Goal: Information Seeking & Learning: Learn about a topic

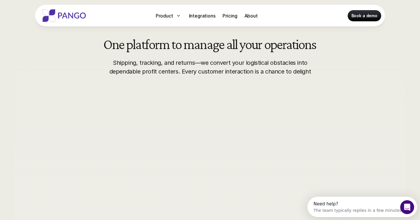
scroll to position [291, 0]
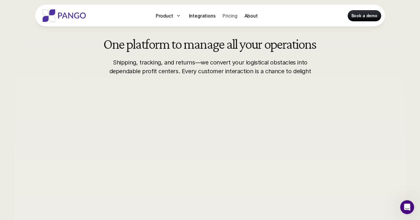
click at [232, 18] on p "Pricing" at bounding box center [229, 15] width 15 height 7
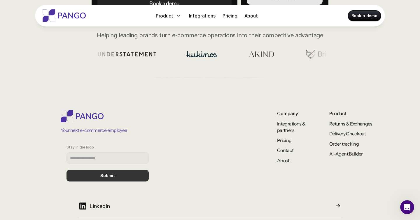
scroll to position [232, 0]
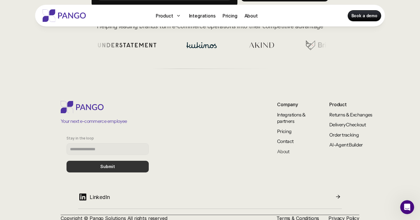
click at [285, 151] on link "About" at bounding box center [283, 151] width 13 height 6
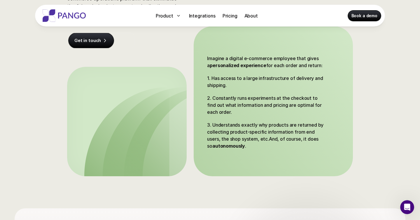
scroll to position [132, 0]
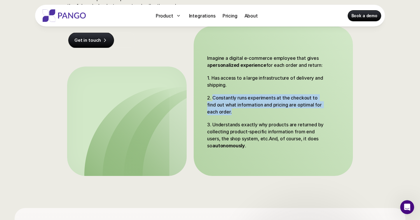
drag, startPoint x: 212, startPoint y: 97, endPoint x: 223, endPoint y: 111, distance: 18.5
click at [223, 111] on p "2. Constantly runs experiments at the checkout to find out what information and…" at bounding box center [267, 104] width 120 height 21
copy p "Constantly runs experiments at the checkout to find out what information and pr…"
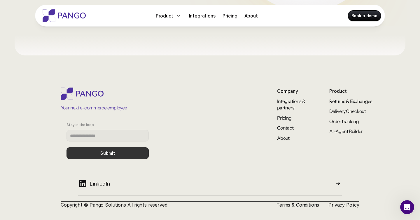
scroll to position [526, 0]
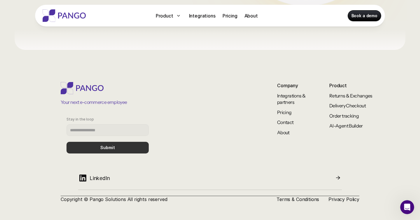
click at [82, 178] on icon at bounding box center [82, 178] width 9 height 10
